Goal: Information Seeking & Learning: Find specific fact

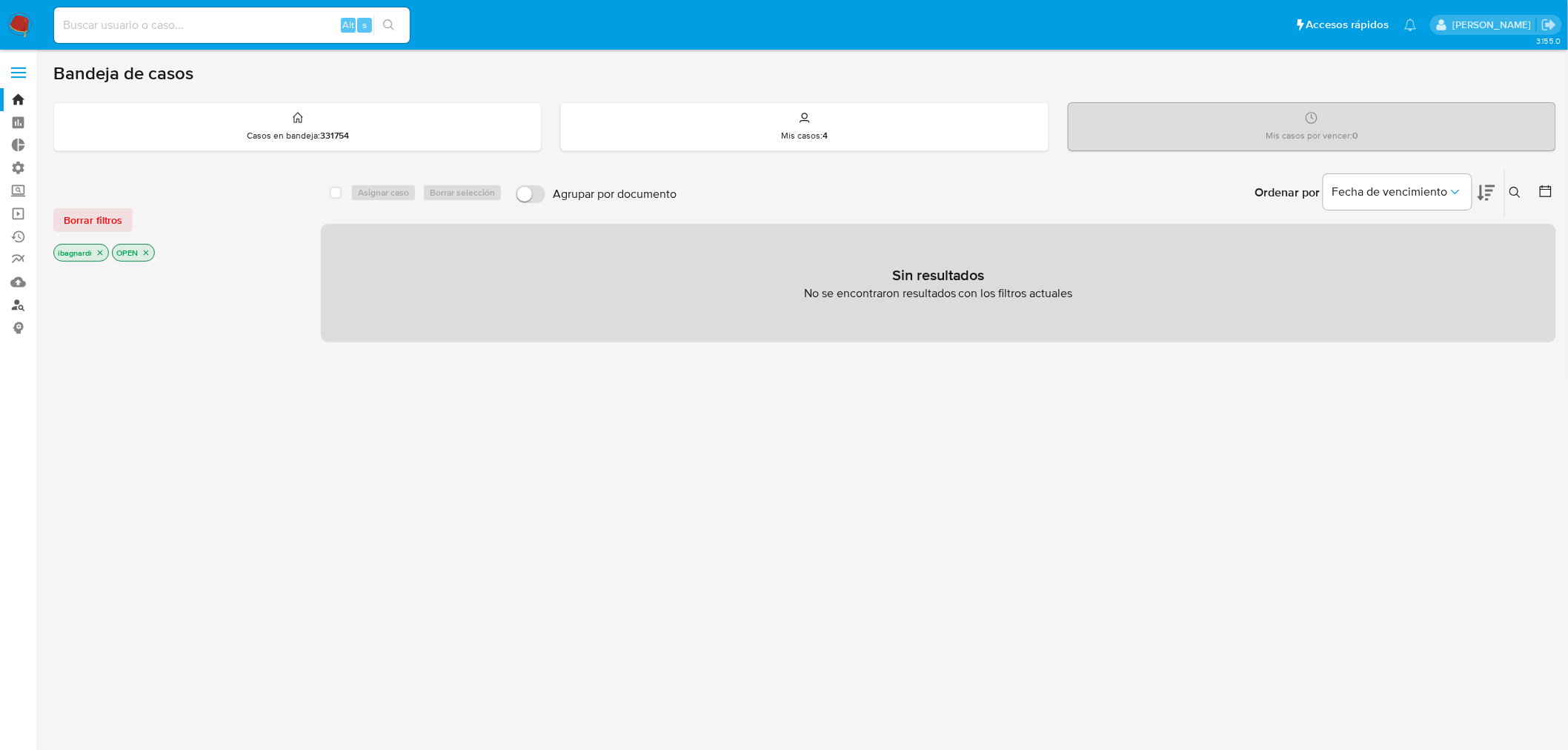
click at [20, 307] on link "Buscador de personas" at bounding box center [88, 304] width 176 height 23
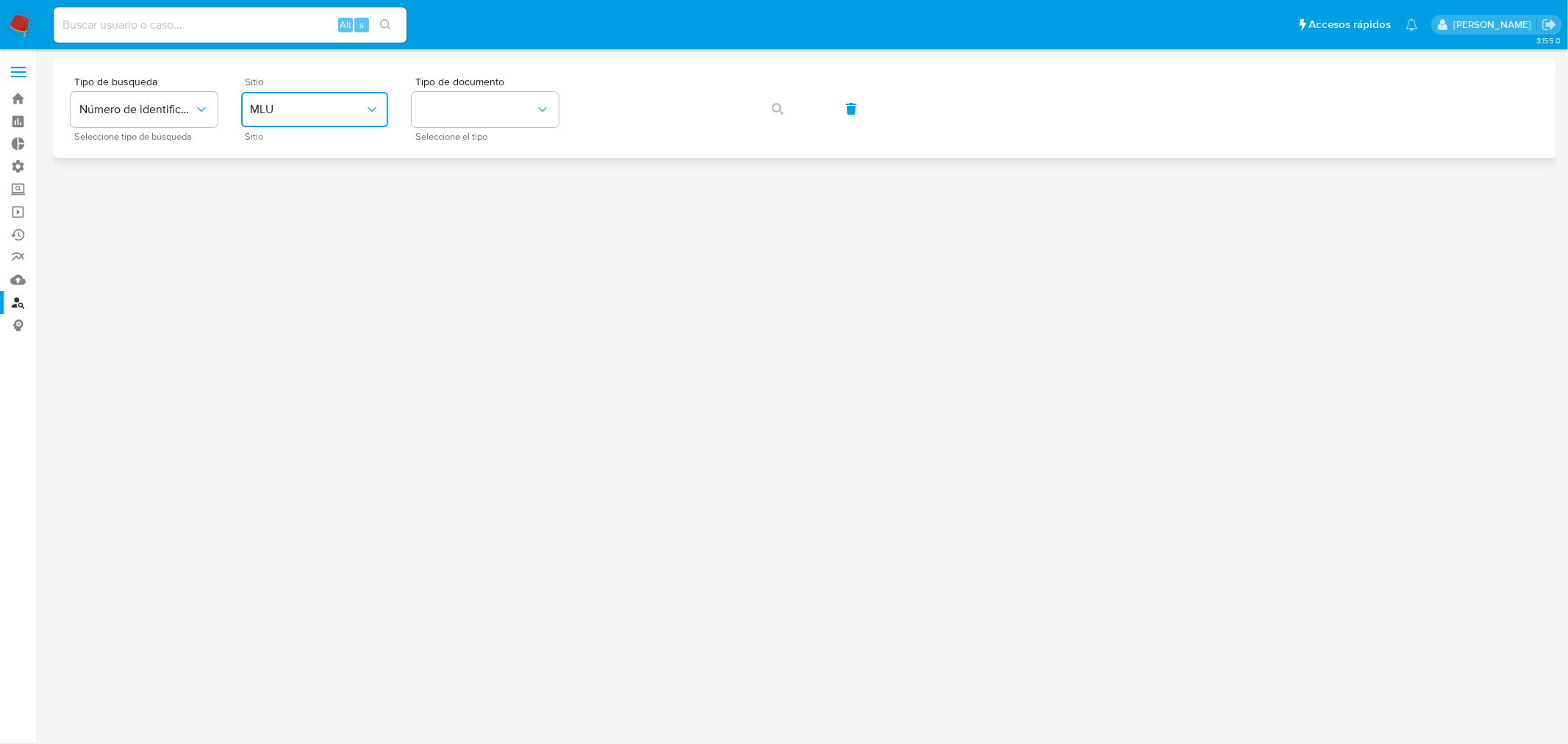
click at [282, 103] on span "MLU" at bounding box center [307, 109] width 115 height 15
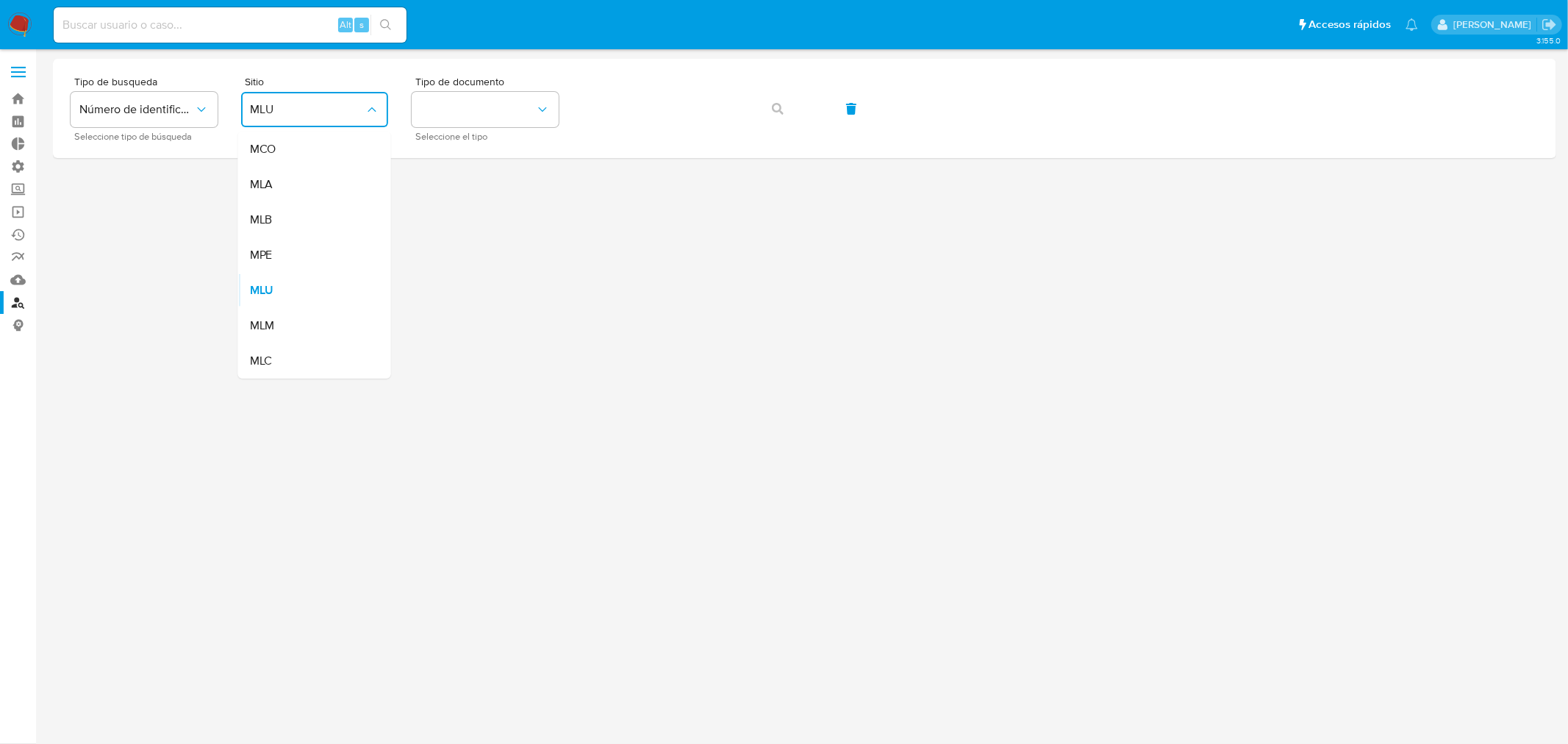
click at [283, 180] on div "MLA" at bounding box center [310, 185] width 121 height 35
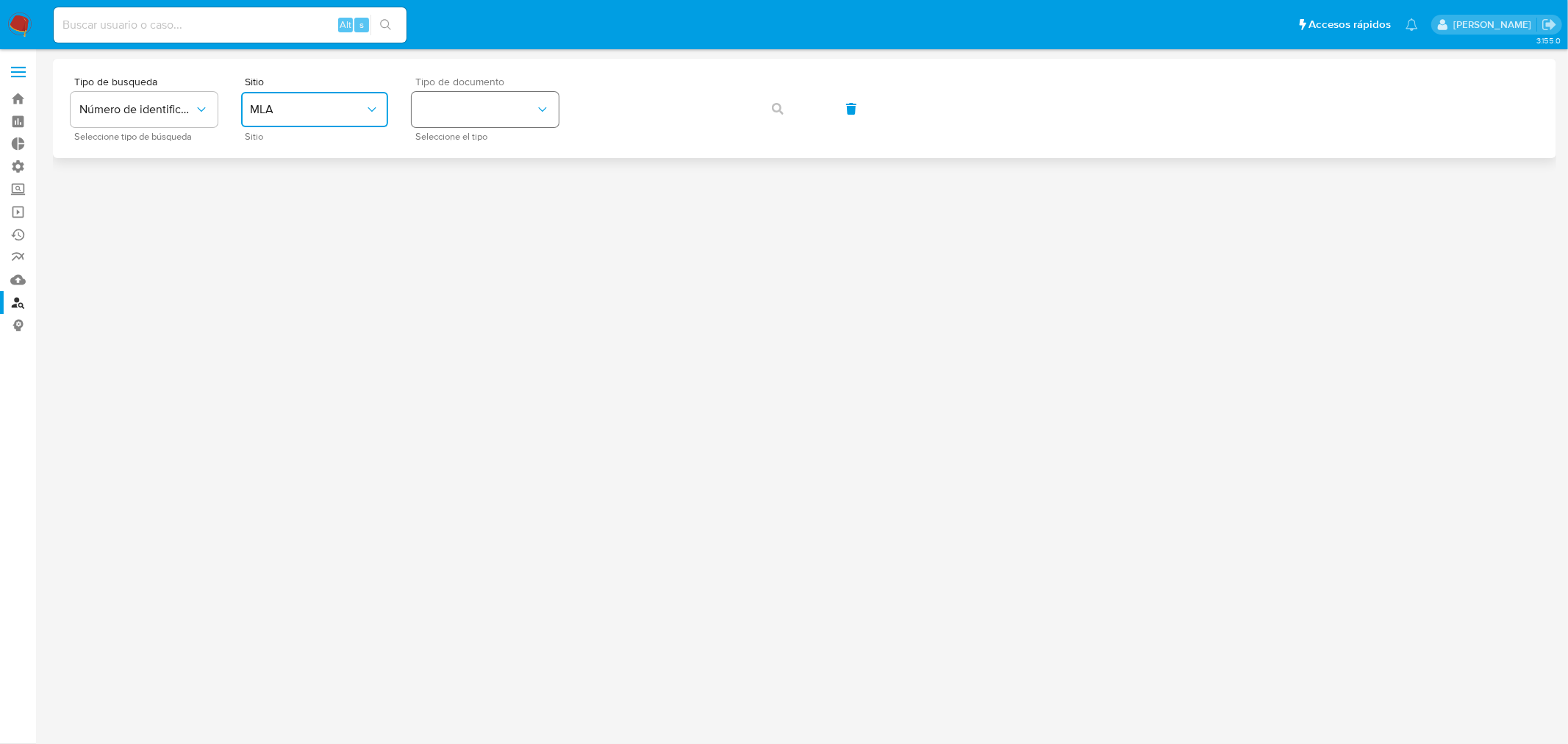
click at [508, 110] on button "identificationType" at bounding box center [485, 110] width 147 height 35
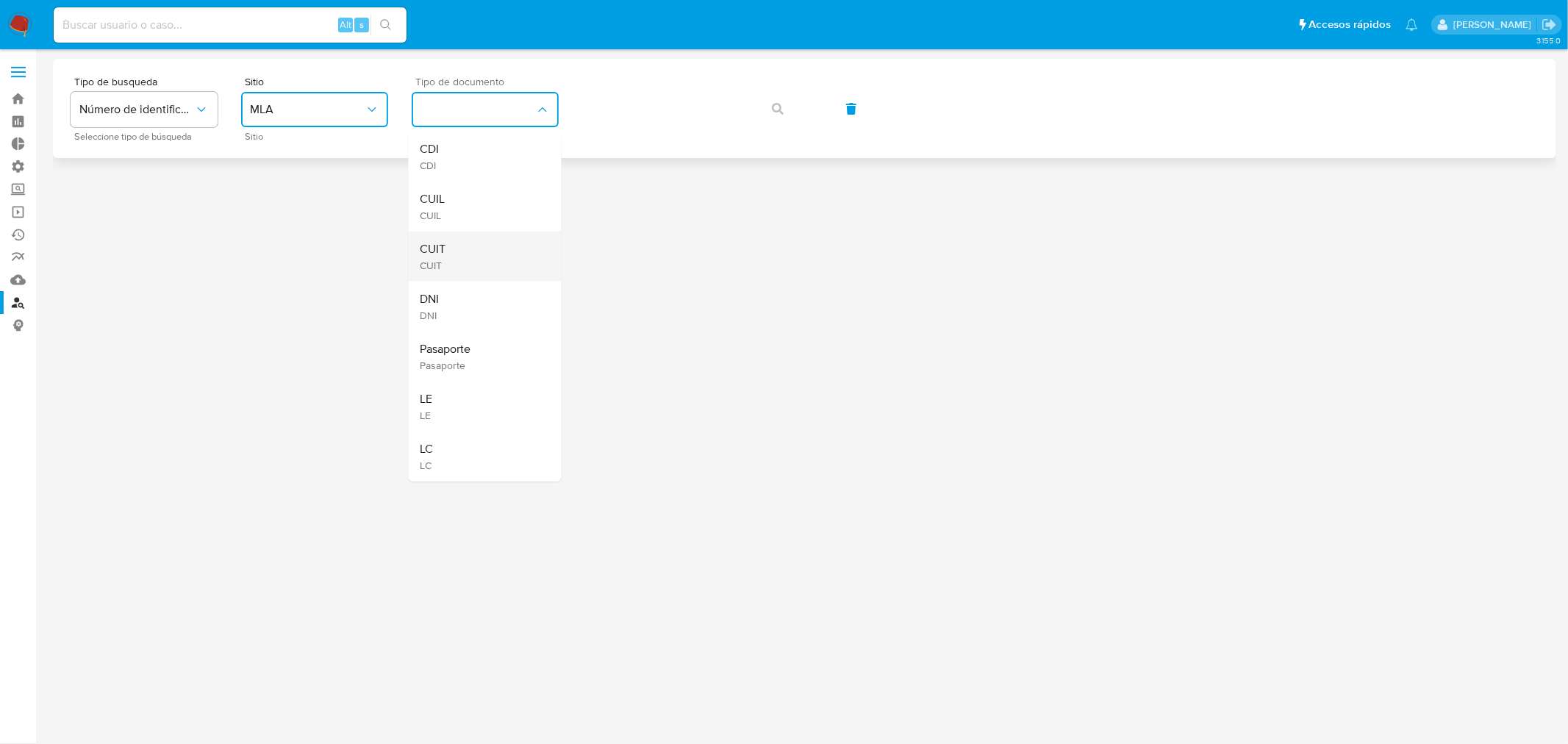
click at [475, 247] on div "CUIT CUIT" at bounding box center [481, 256] width 121 height 50
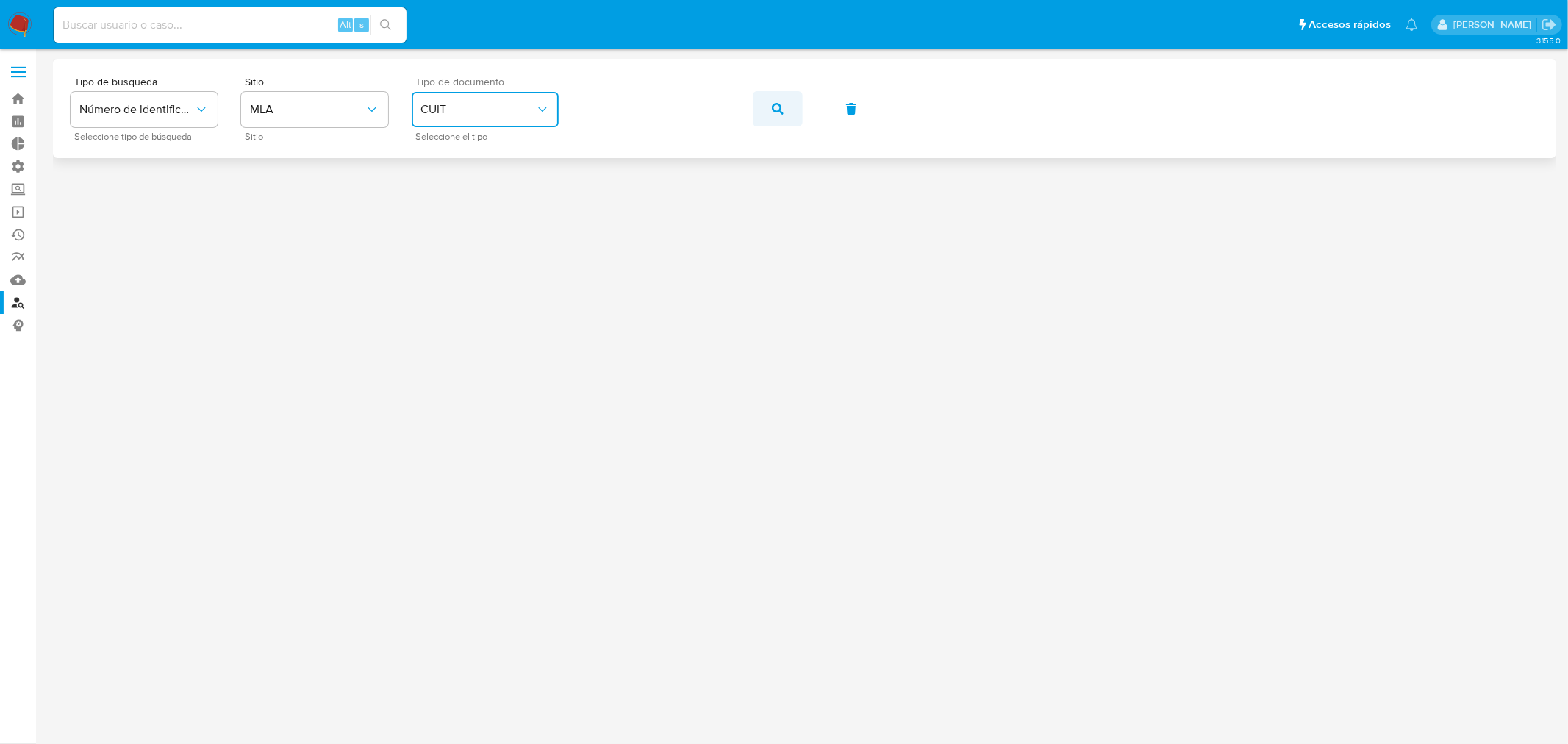
click at [780, 104] on icon "button" at bounding box center [778, 109] width 12 height 12
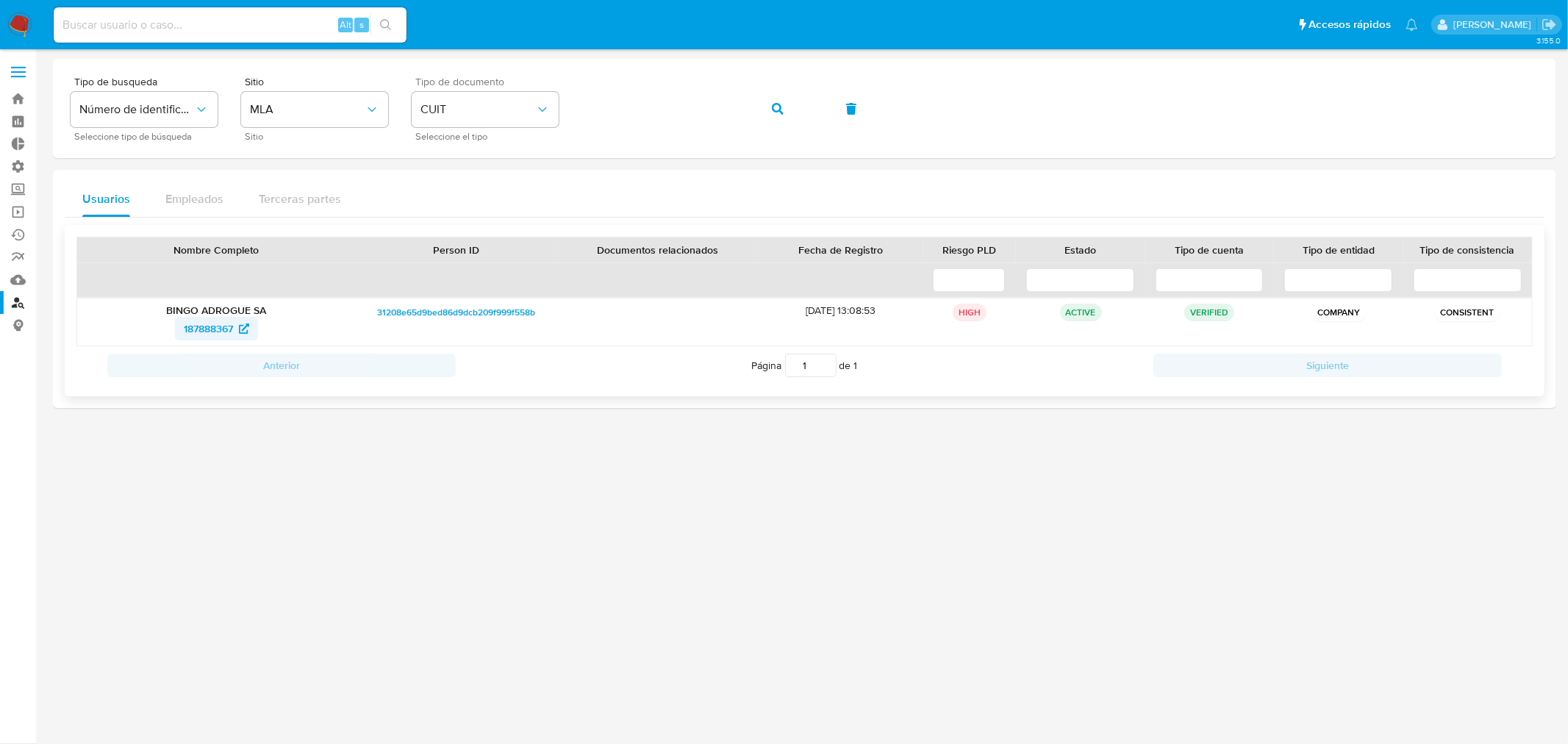
click at [200, 325] on span "187888367" at bounding box center [208, 329] width 50 height 23
click at [393, 108] on div "Tipo de busqueda Número de identificación Seleccione tipo de búsqueda Sitio MLA…" at bounding box center [805, 109] width 1468 height 64
click at [788, 110] on button "button" at bounding box center [777, 109] width 50 height 35
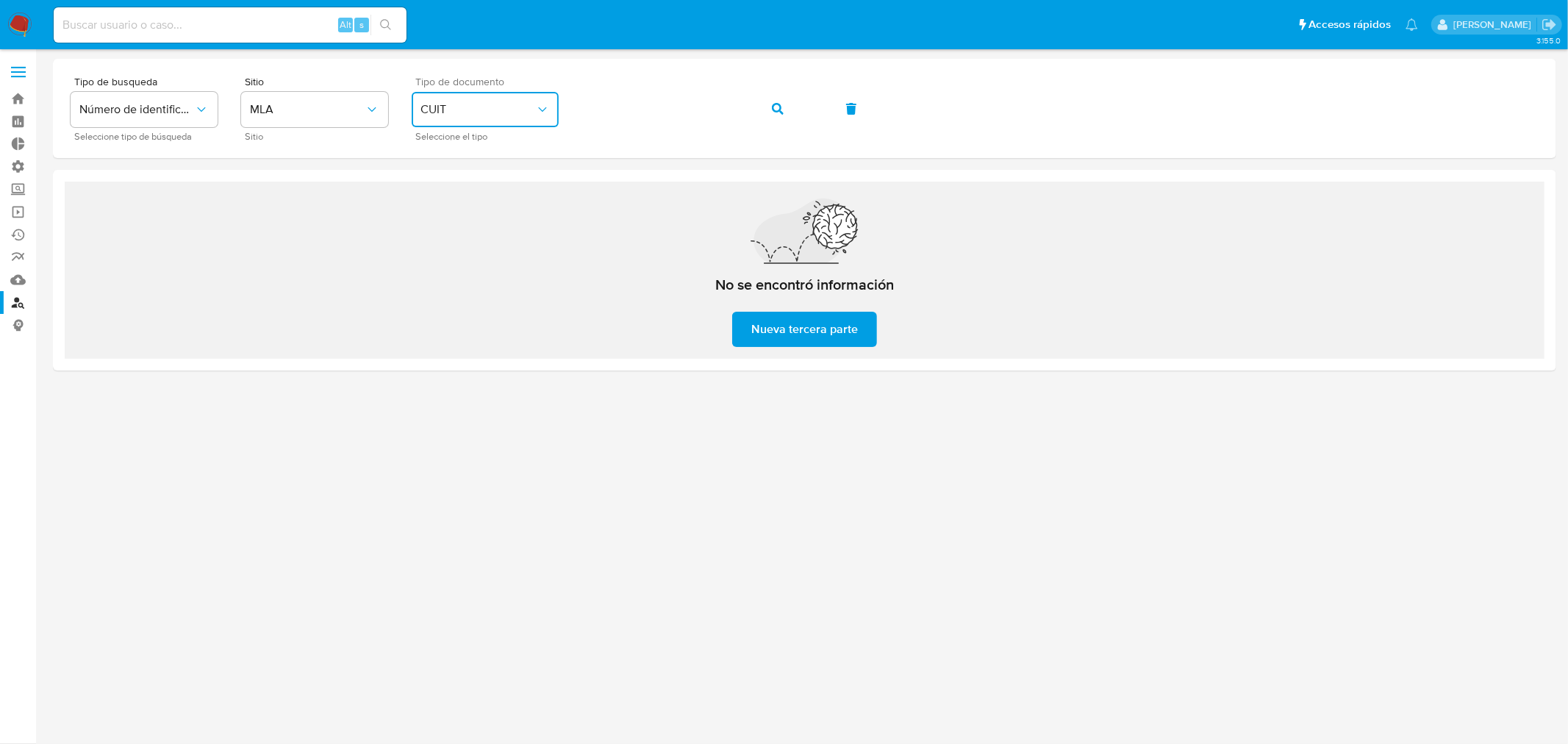
click at [544, 114] on icon "identificationType" at bounding box center [542, 109] width 15 height 15
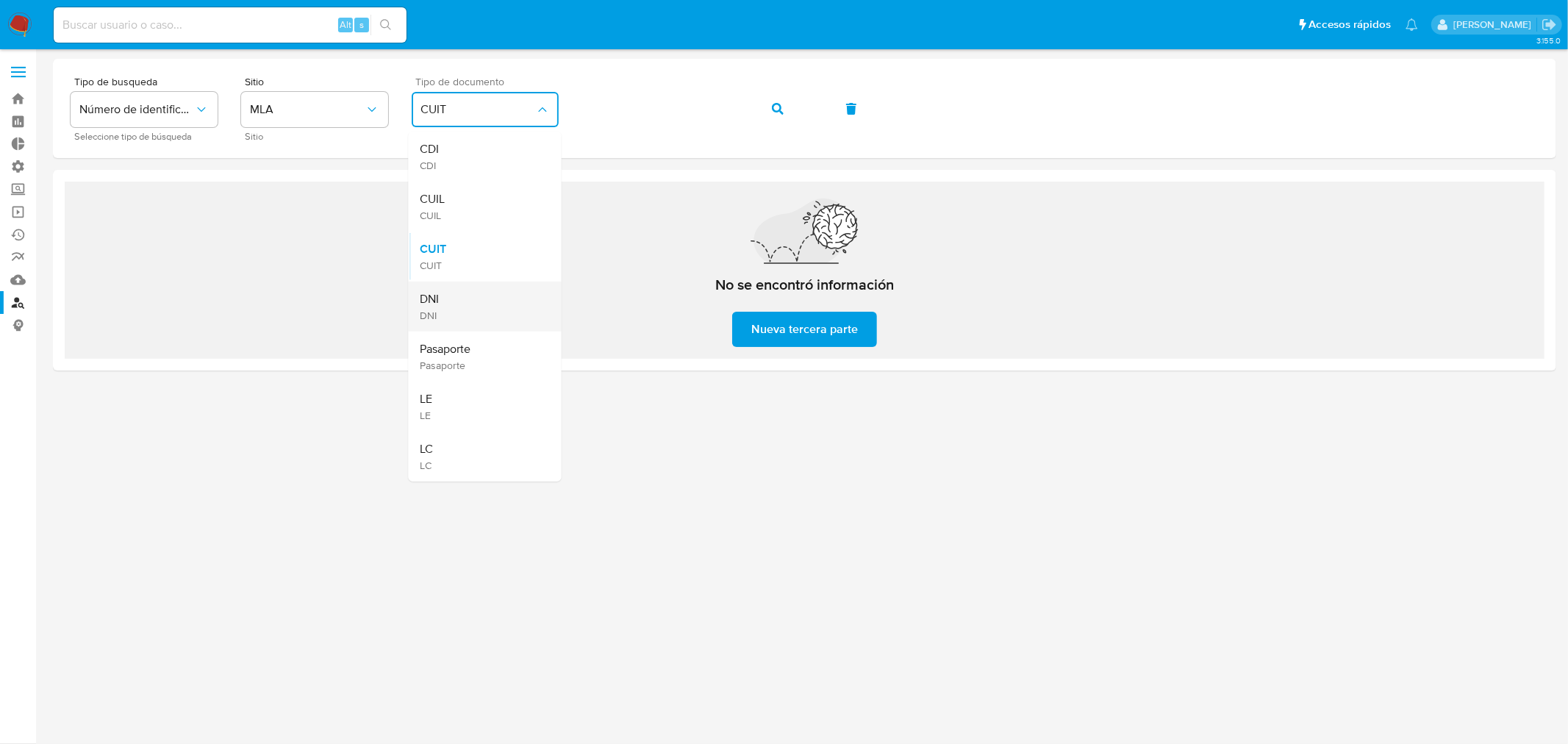
click at [463, 312] on div "DNI DNI" at bounding box center [481, 306] width 121 height 50
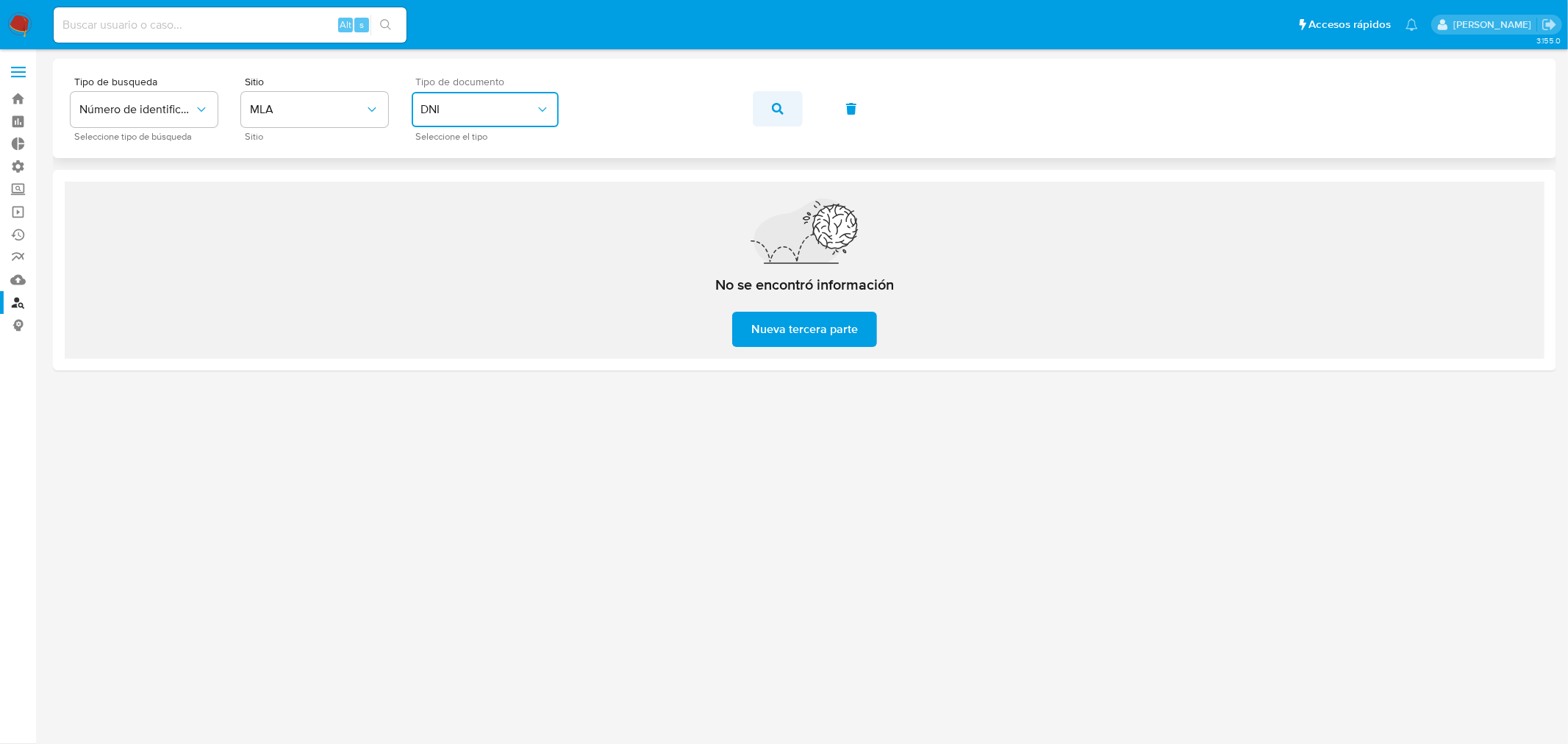
click at [777, 111] on icon "button" at bounding box center [778, 109] width 12 height 12
drag, startPoint x: 517, startPoint y: 107, endPoint x: 523, endPoint y: 120, distance: 14.3
click at [517, 106] on span "DNI" at bounding box center [478, 109] width 115 height 15
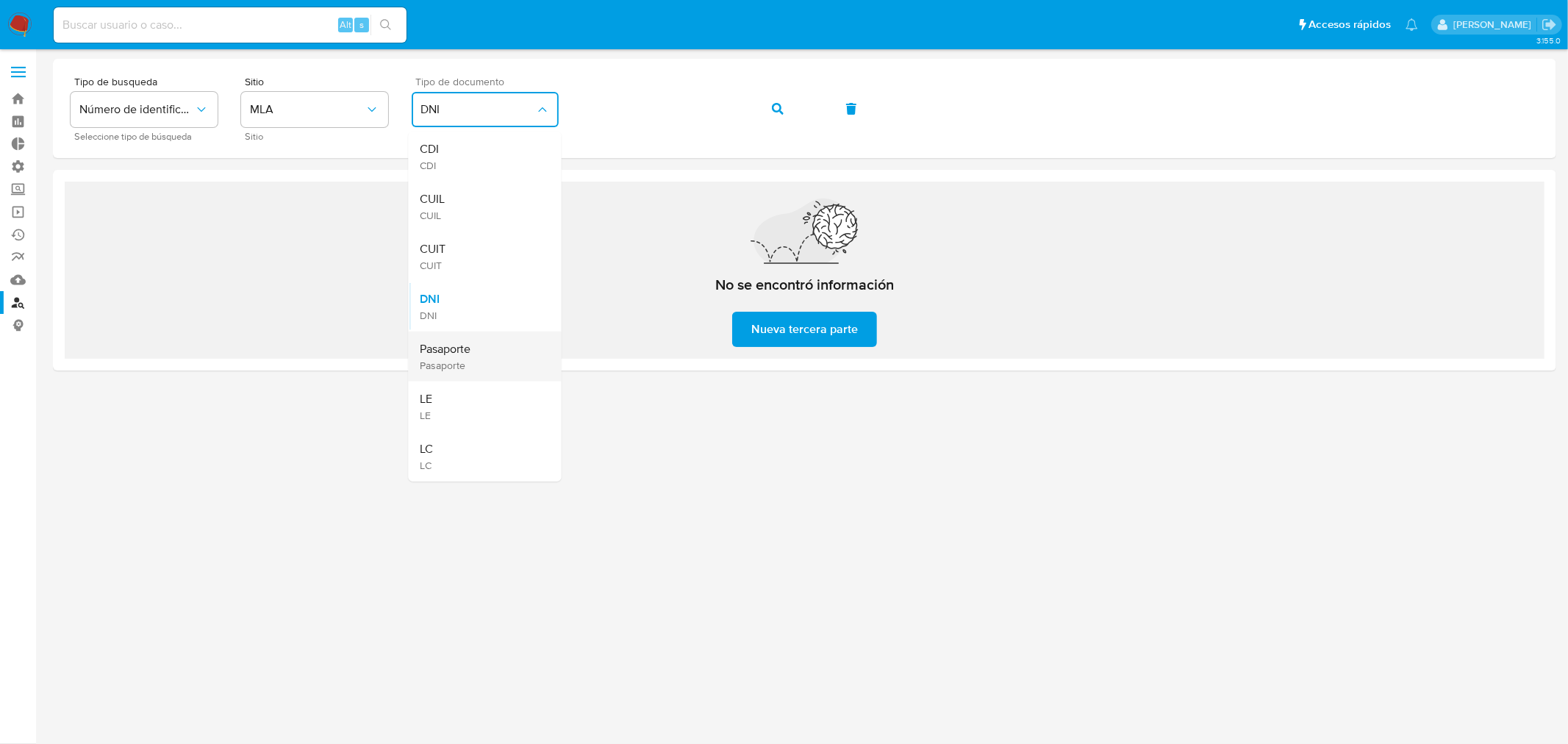
click at [490, 348] on div "Pasaporte Pasaporte" at bounding box center [481, 356] width 121 height 50
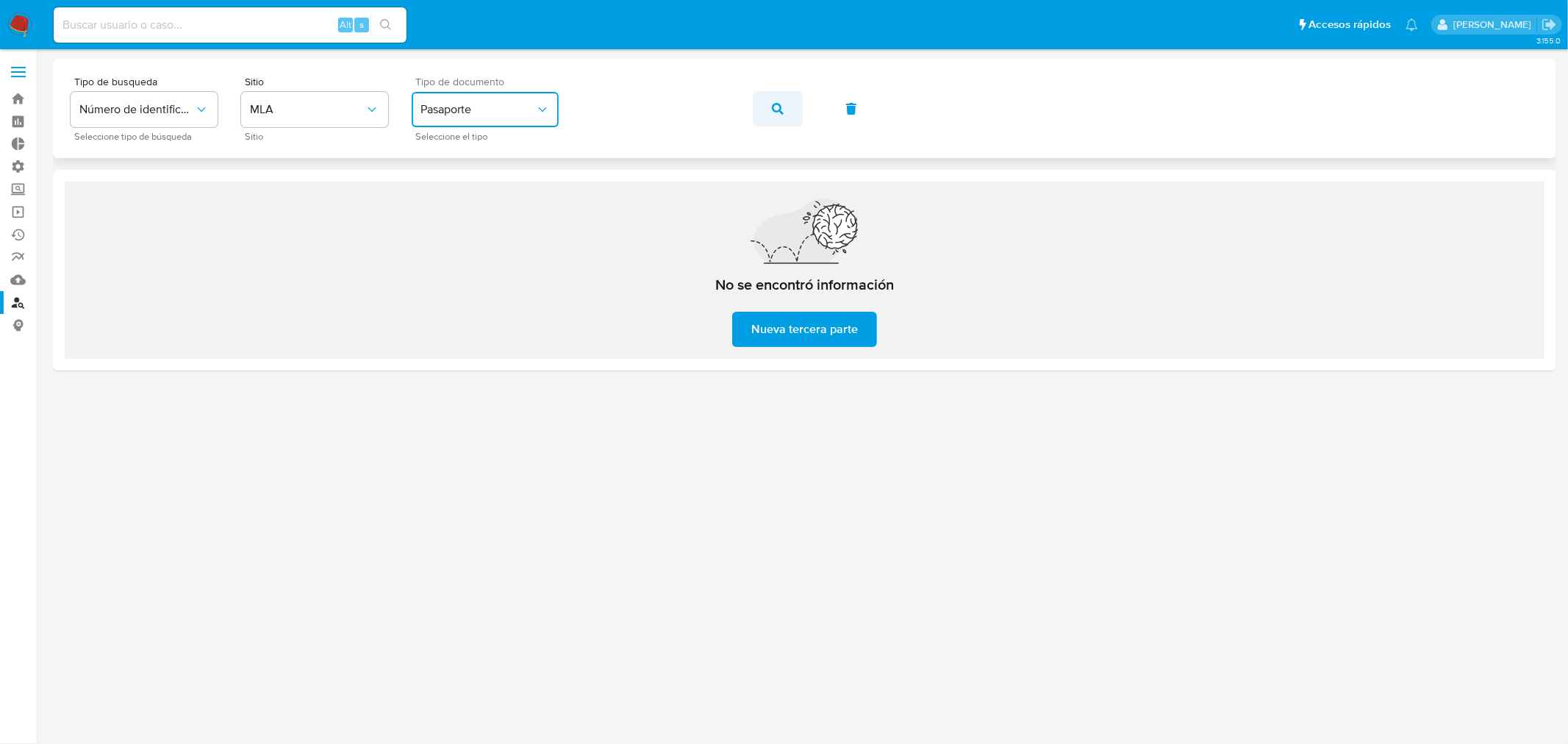
click at [774, 108] on icon "button" at bounding box center [778, 109] width 12 height 12
drag, startPoint x: 225, startPoint y: 33, endPoint x: 245, endPoint y: 23, distance: 22.4
click at [225, 33] on input at bounding box center [229, 25] width 353 height 19
paste input "93936322"
type input "93936322"
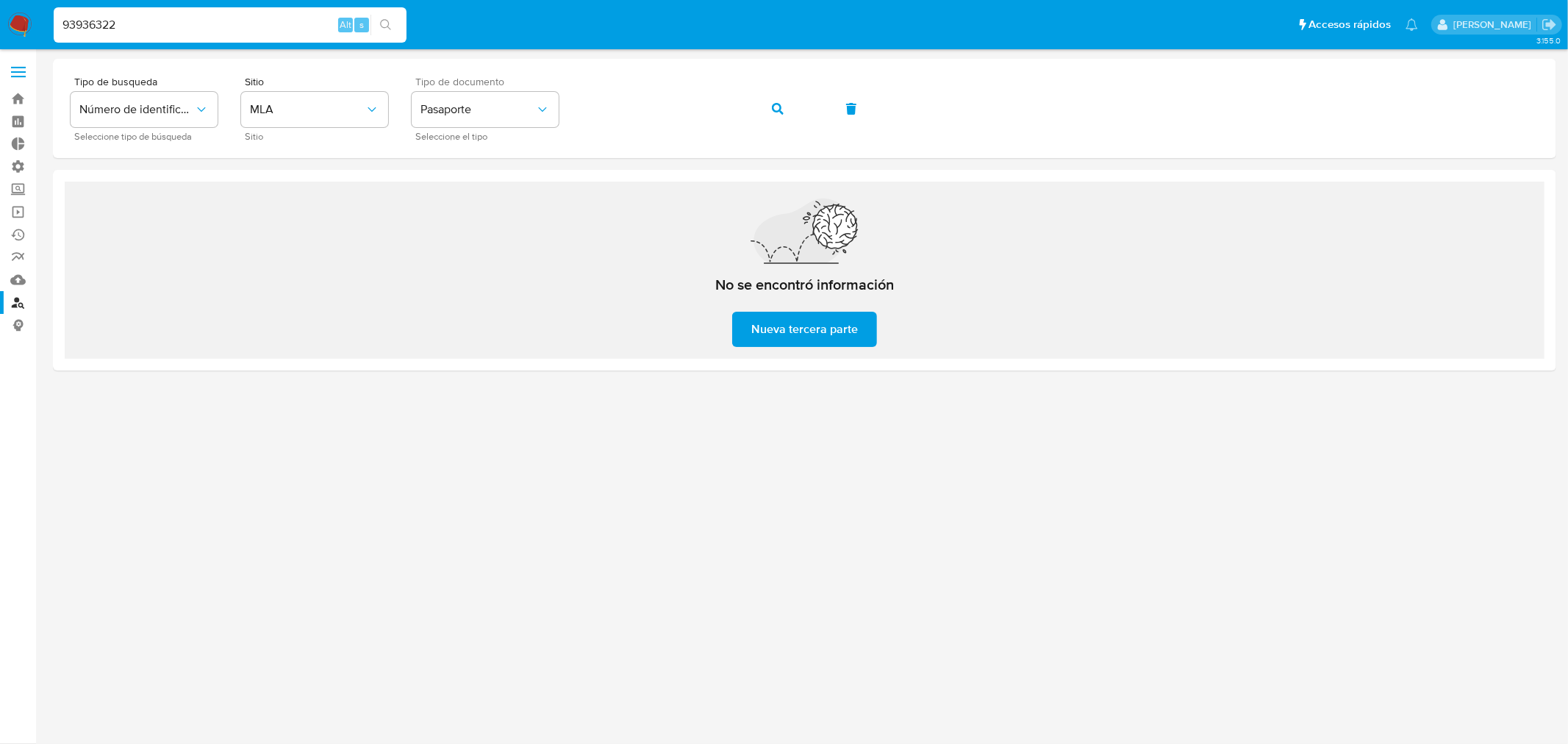
click at [385, 33] on button "search-icon" at bounding box center [385, 24] width 30 height 20
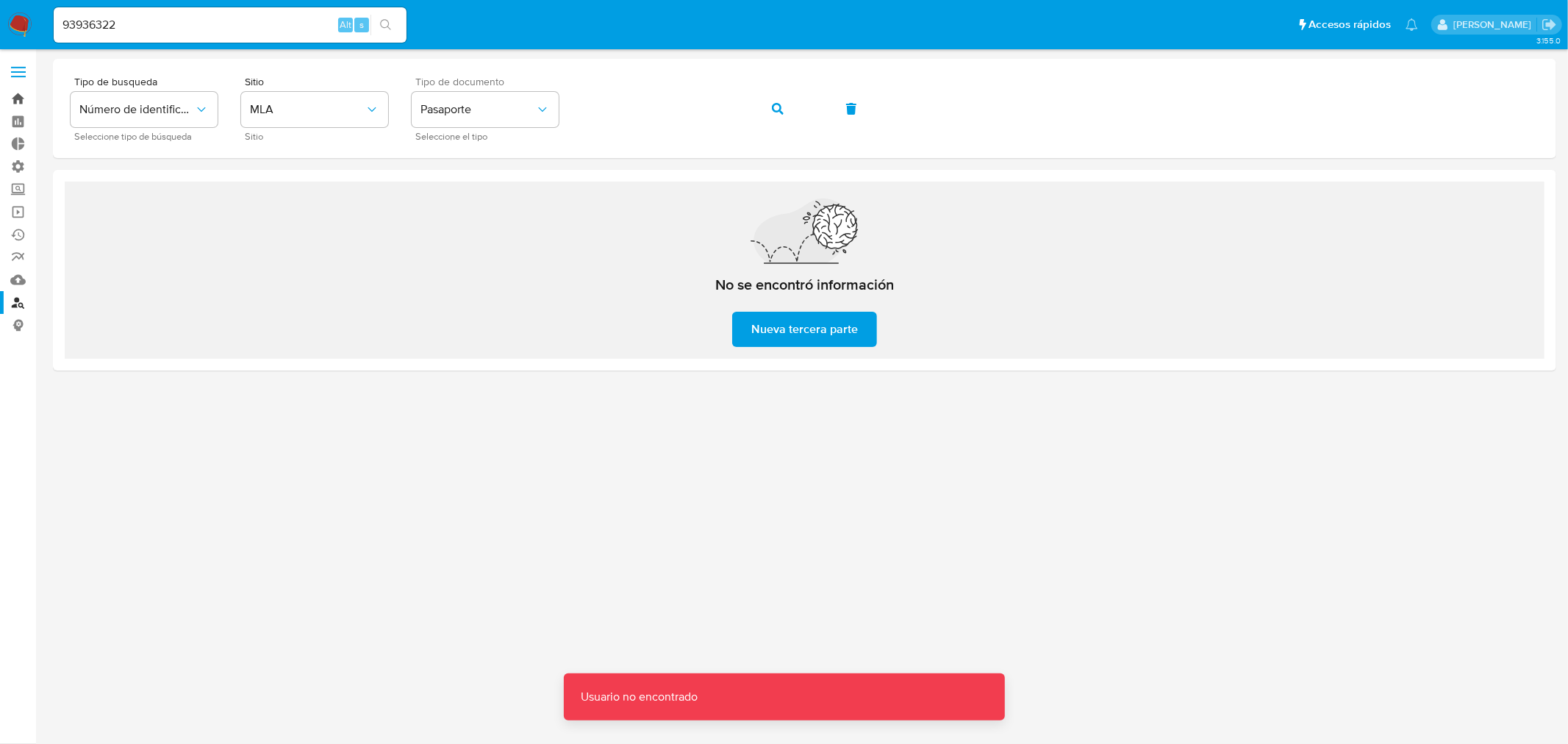
click at [11, 95] on link "Bandeja" at bounding box center [87, 98] width 175 height 22
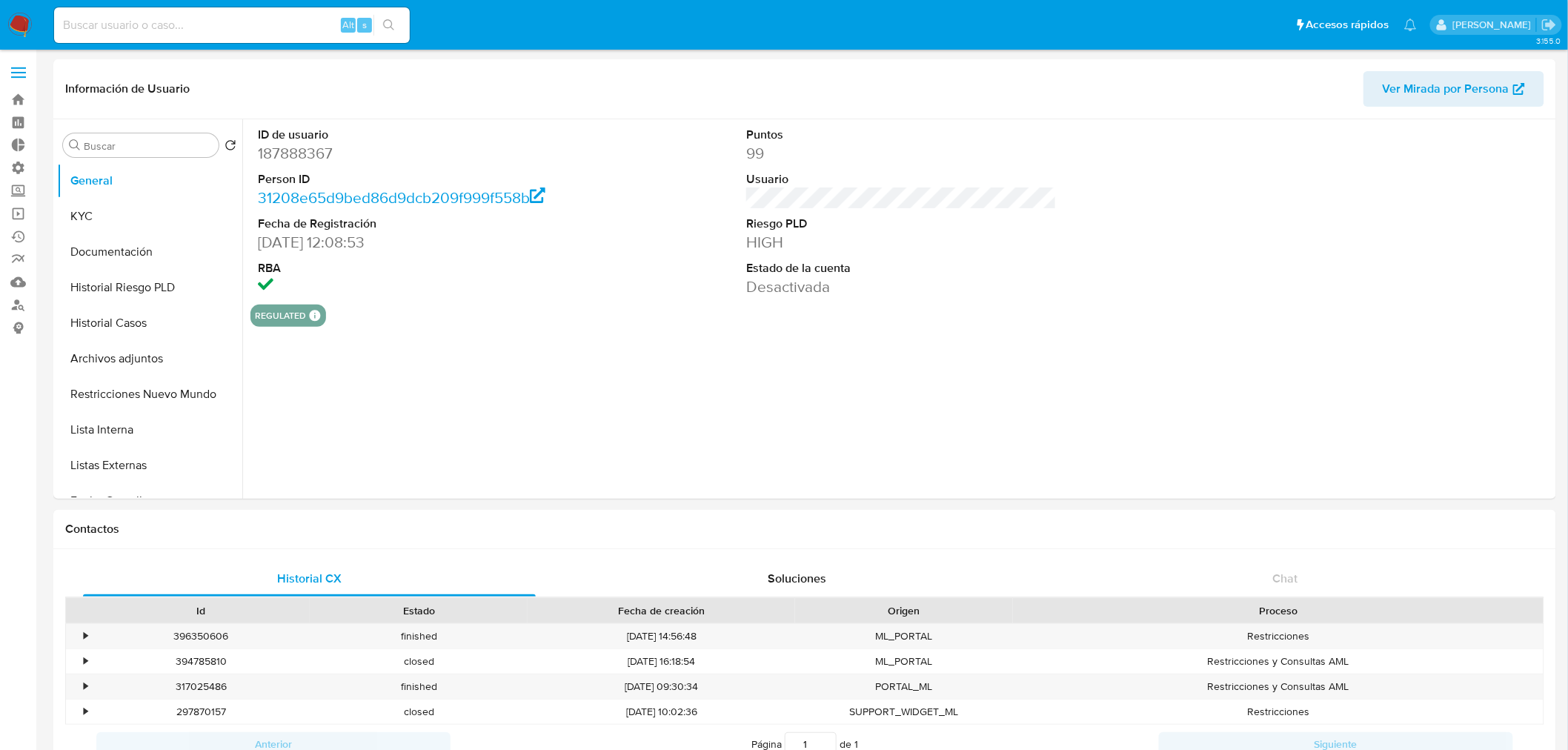
select select "10"
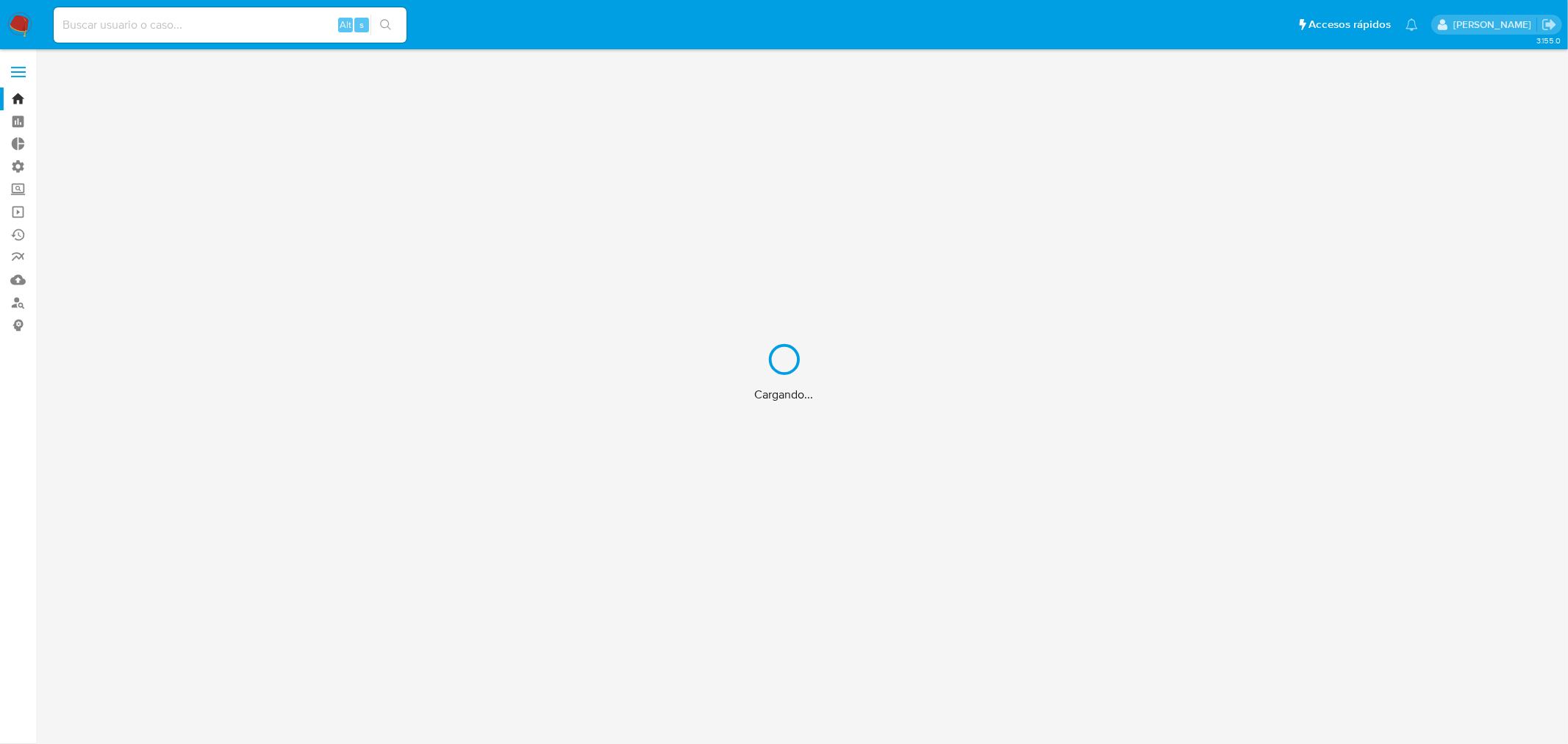
click at [170, 27] on div "Cargando..." at bounding box center [784, 372] width 1568 height 744
click at [165, 17] on div "Cargando..." at bounding box center [784, 372] width 1568 height 744
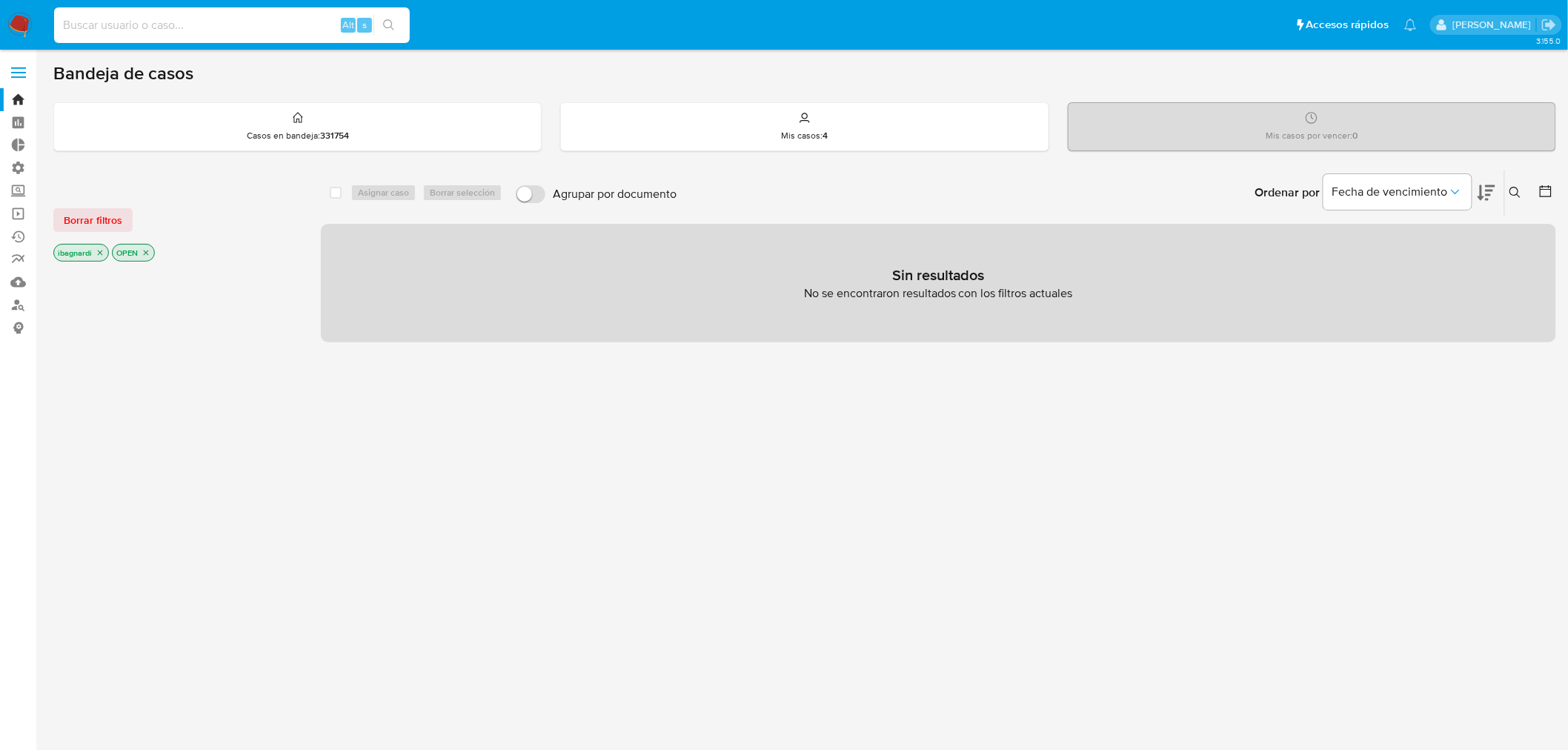
click at [151, 28] on input at bounding box center [231, 25] width 356 height 20
paste input "93936322"
click at [388, 27] on icon "search-icon" at bounding box center [388, 25] width 11 height 11
drag, startPoint x: 246, startPoint y: 26, endPoint x: -537, endPoint y: -26, distance: 784.7
click at [0, 0] on html "Pausado Ver notificaciones 93936322 Alt s Accesos rápidos Presiona las siguient…" at bounding box center [784, 425] width 1568 height 850
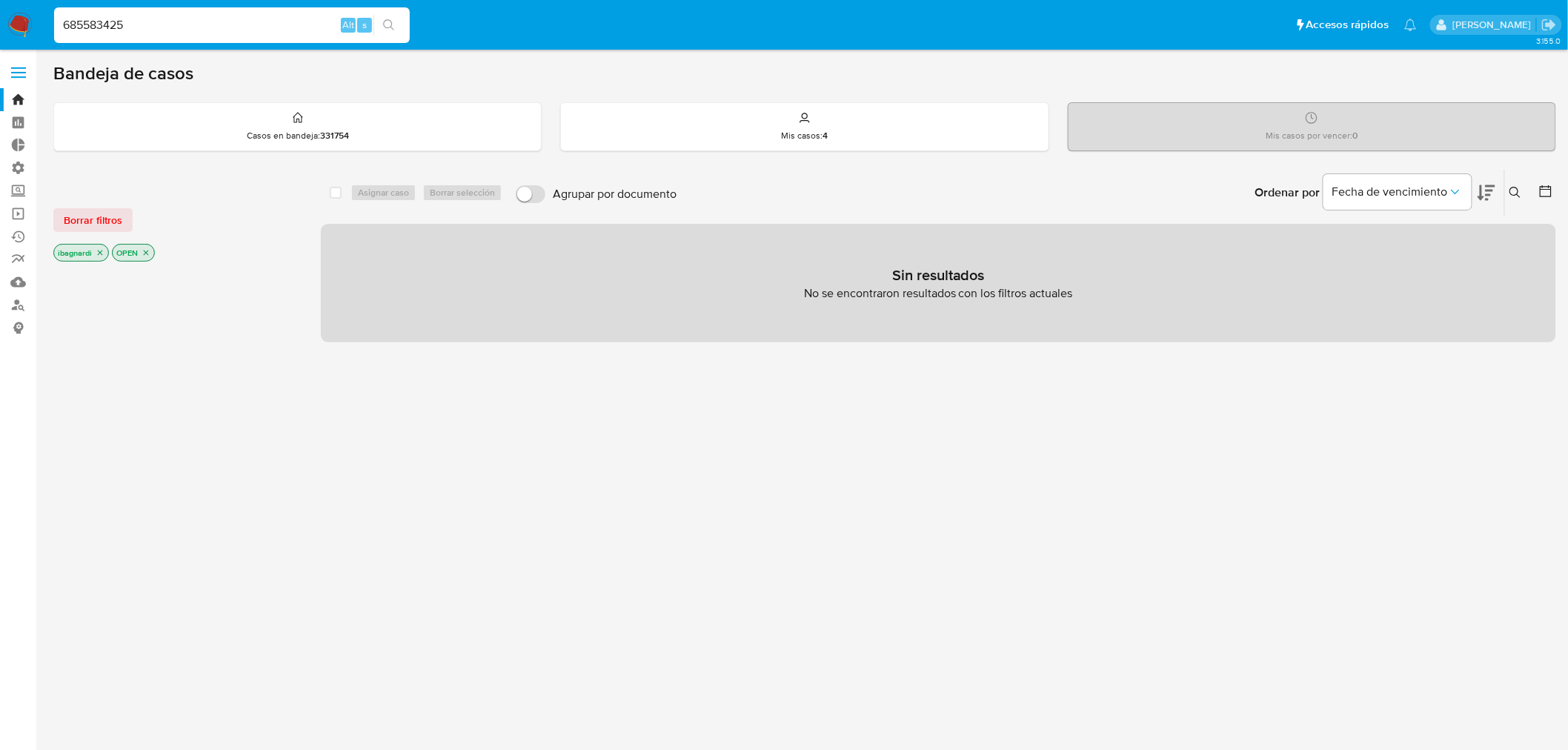
type input "685583425"
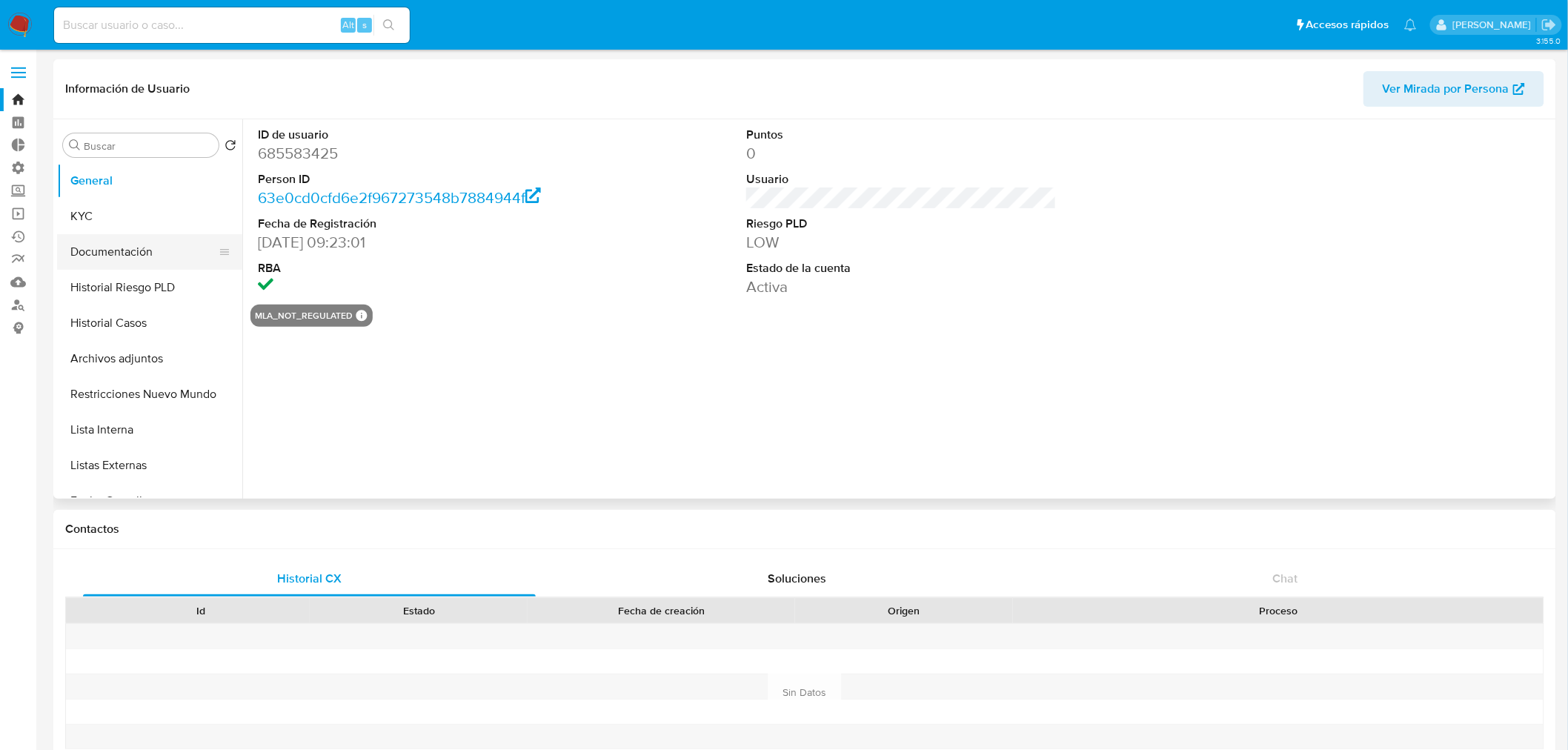
select select "10"
